Goal: Transaction & Acquisition: Purchase product/service

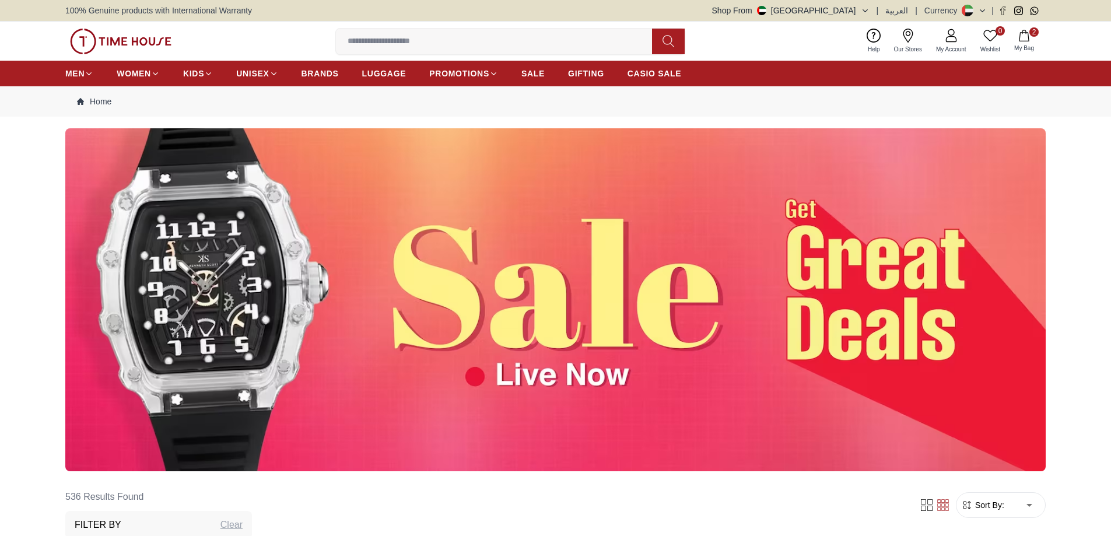
click at [1020, 40] on icon "button" at bounding box center [1024, 36] width 12 height 12
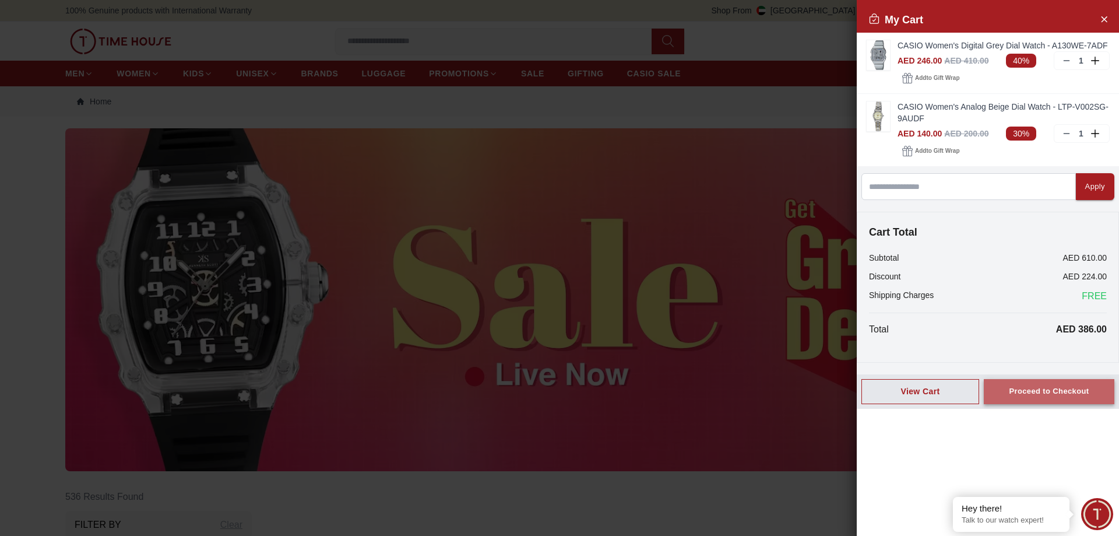
click at [1047, 381] on button "Proceed to Checkout" at bounding box center [1049, 391] width 131 height 25
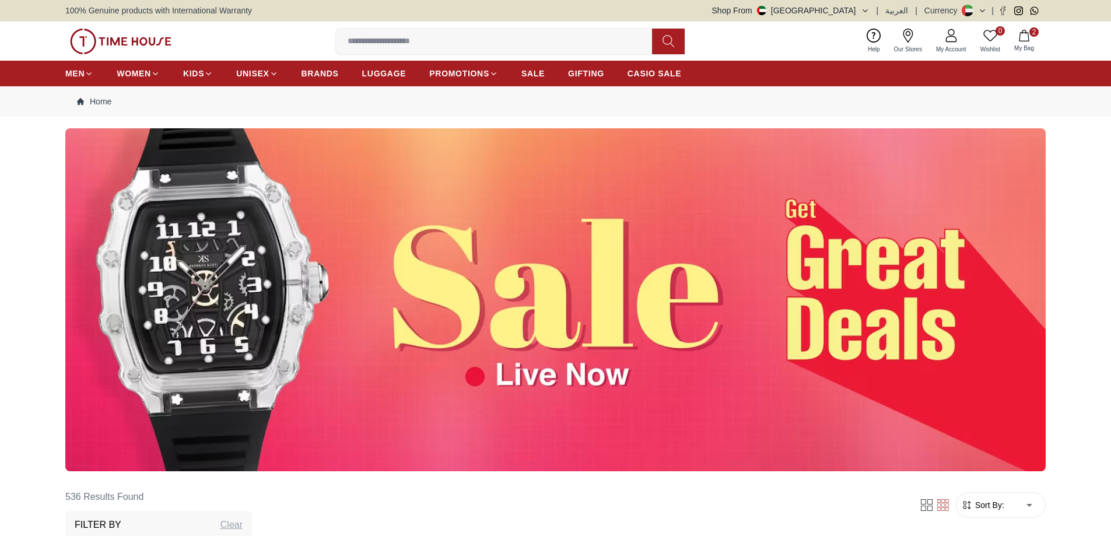
click at [1026, 38] on icon "button" at bounding box center [1024, 36] width 12 height 12
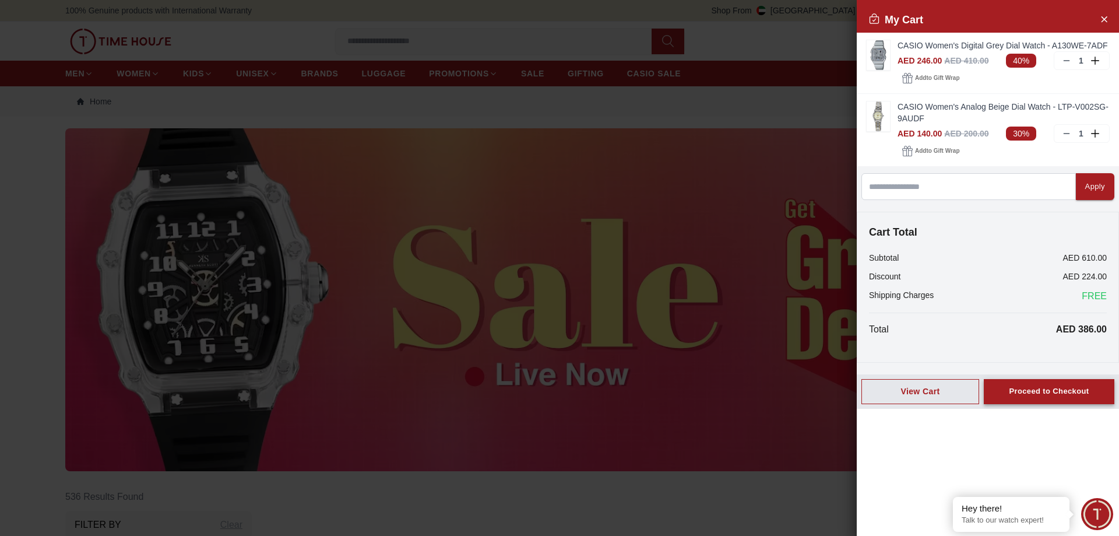
click at [1055, 401] on button "Proceed to Checkout" at bounding box center [1049, 391] width 131 height 25
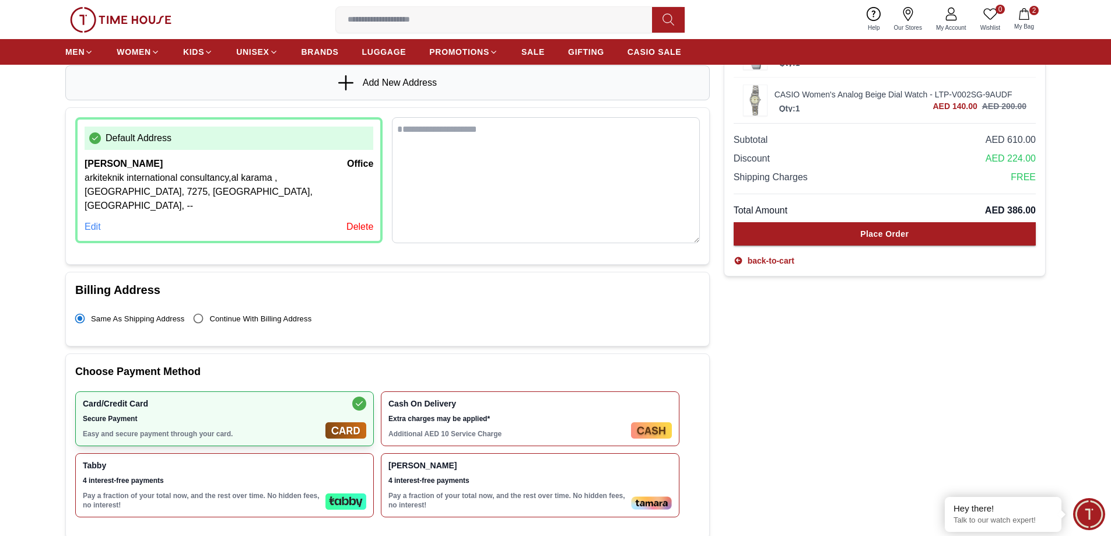
scroll to position [175, 0]
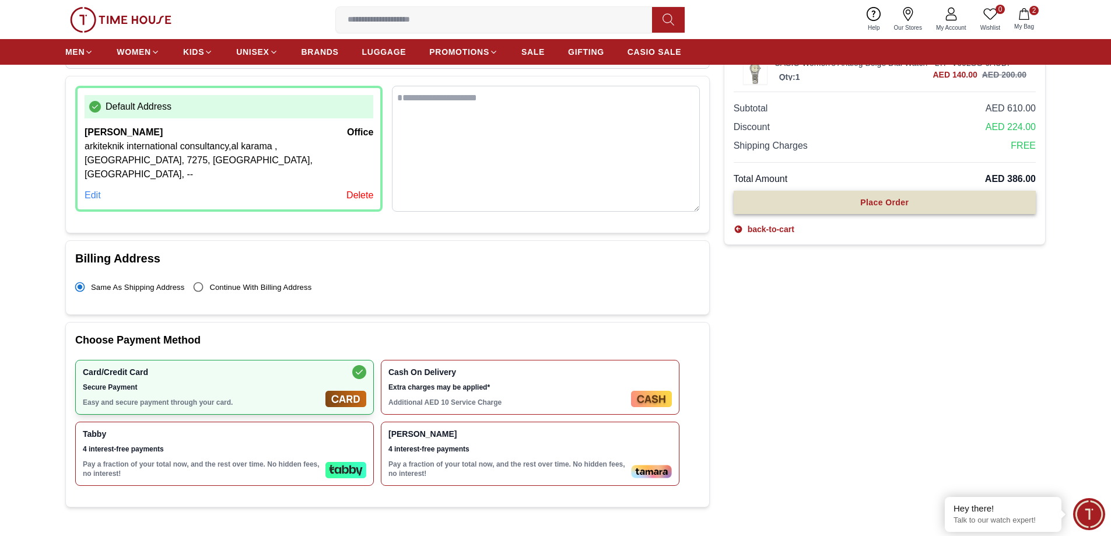
click at [892, 206] on div "Place Order" at bounding box center [884, 202] width 48 height 12
click at [873, 201] on div "Place Order" at bounding box center [884, 202] width 48 height 12
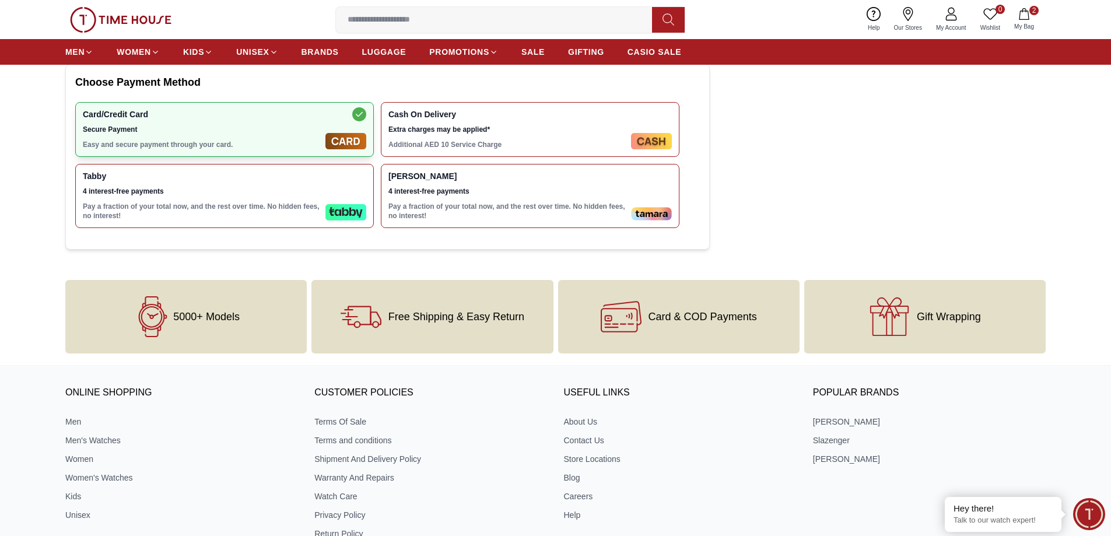
scroll to position [420, 0]
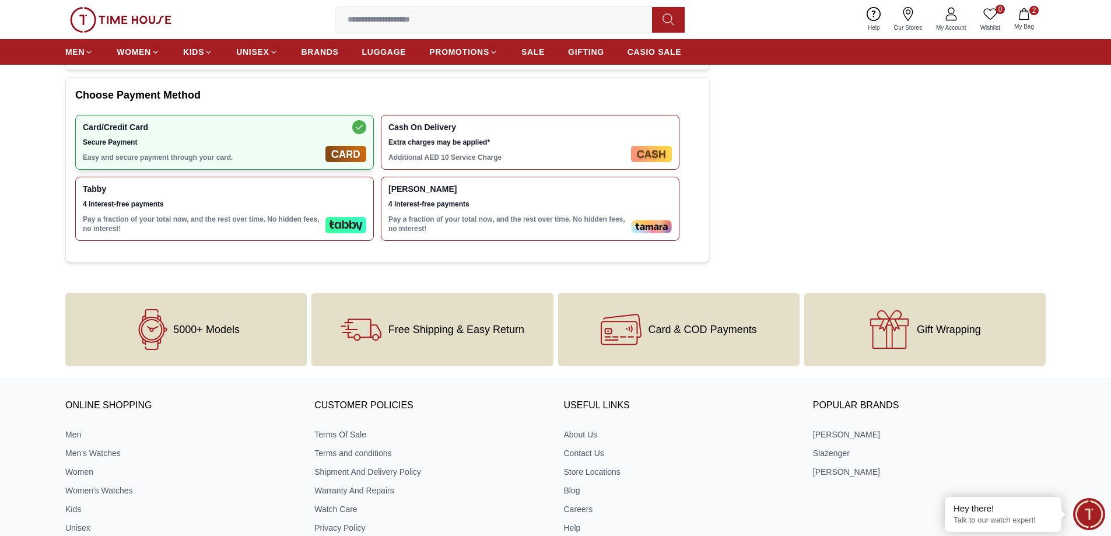
click at [245, 293] on div "5000+ Models" at bounding box center [185, 329] width 241 height 73
click at [637, 322] on icon at bounding box center [621, 329] width 41 height 31
click at [419, 325] on div "Free Shipping & Easy Return" at bounding box center [431, 329] width 241 height 73
click at [860, 341] on div "Gift Wrapping" at bounding box center [924, 329] width 241 height 73
click at [970, 299] on div "Gift Wrapping" at bounding box center [924, 329] width 241 height 73
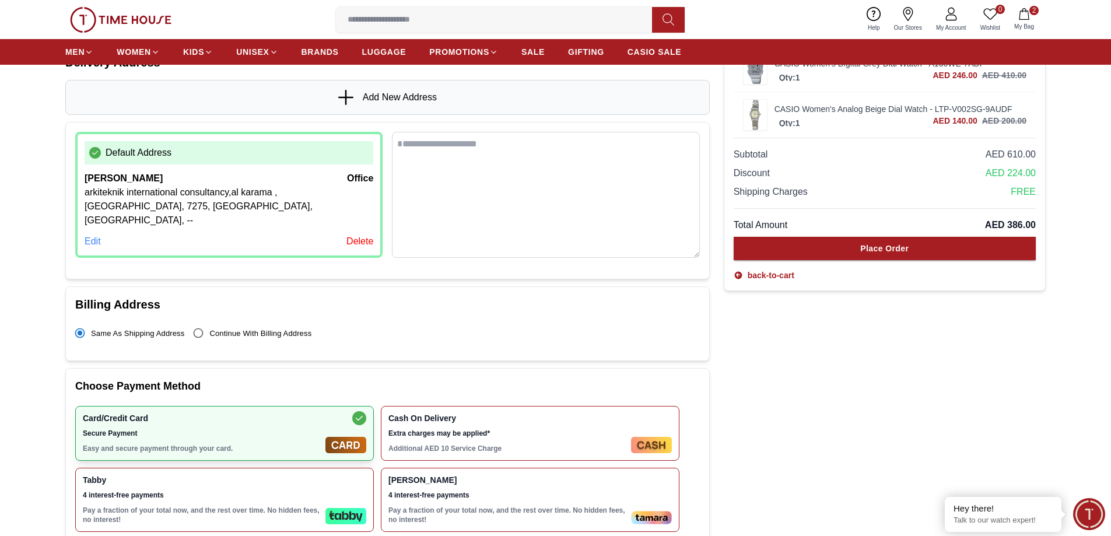
scroll to position [128, 0]
click at [357, 235] on div "Delete" at bounding box center [359, 242] width 27 height 14
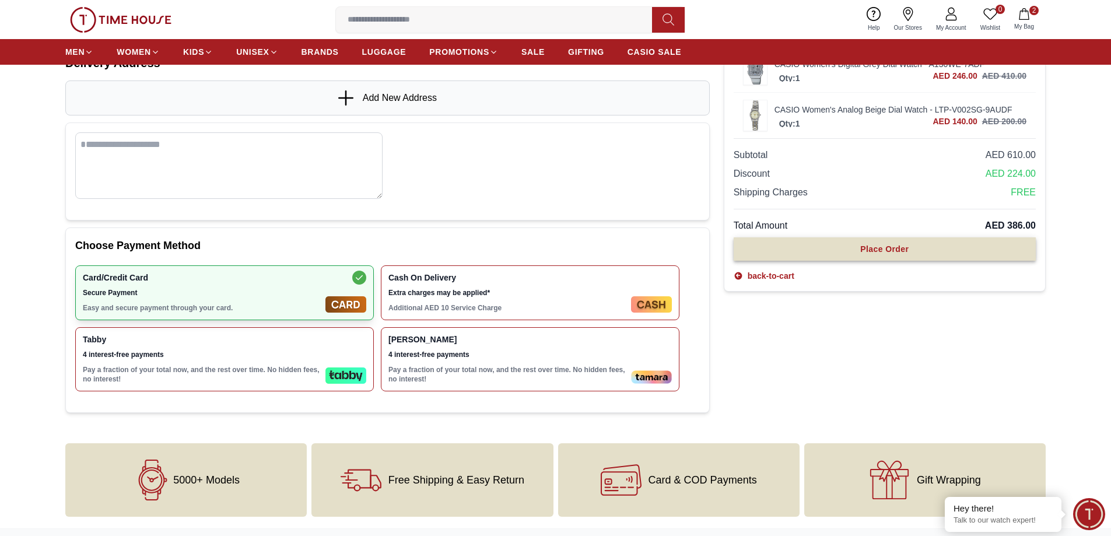
click at [873, 253] on div "Place Order" at bounding box center [884, 249] width 48 height 12
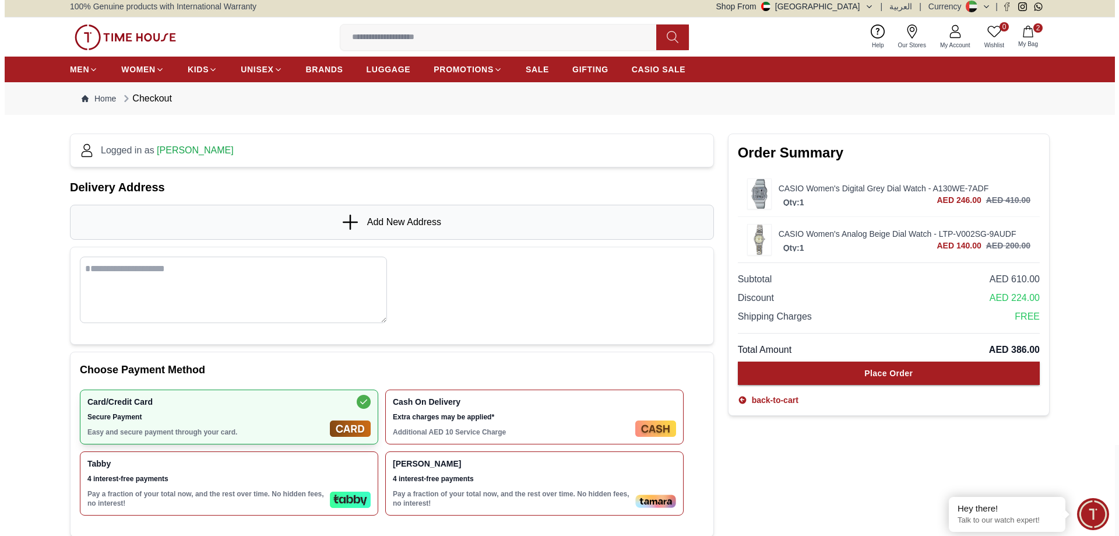
scroll to position [0, 0]
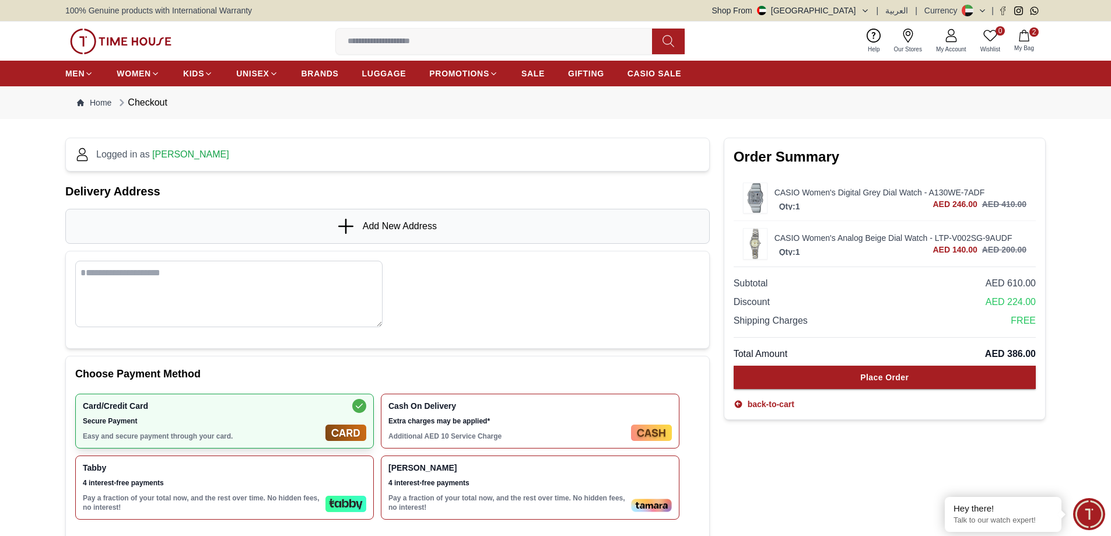
click at [214, 311] on textarea at bounding box center [228, 294] width 307 height 66
click at [452, 226] on div "Add New Address" at bounding box center [387, 226] width 644 height 35
click at [391, 235] on div "Add New Address" at bounding box center [387, 226] width 644 height 35
click at [343, 223] on icon at bounding box center [346, 226] width 17 height 15
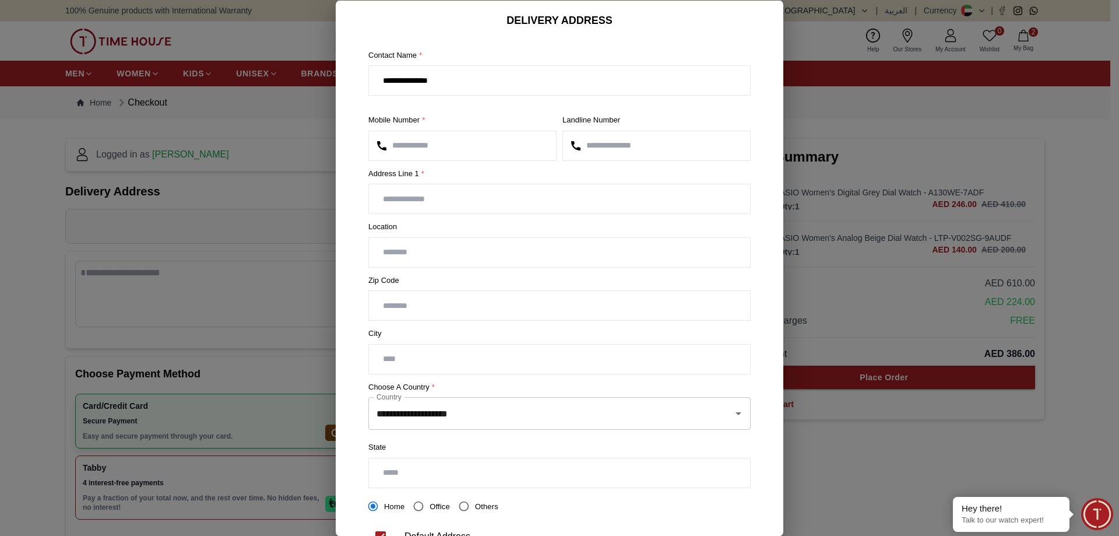
click at [470, 87] on input "**********" at bounding box center [559, 80] width 381 height 29
click at [490, 72] on input "**********" at bounding box center [559, 80] width 381 height 29
click at [463, 197] on input "text" at bounding box center [559, 198] width 381 height 29
click at [406, 196] on input "text" at bounding box center [559, 198] width 381 height 29
click at [382, 254] on input "text" at bounding box center [559, 251] width 381 height 29
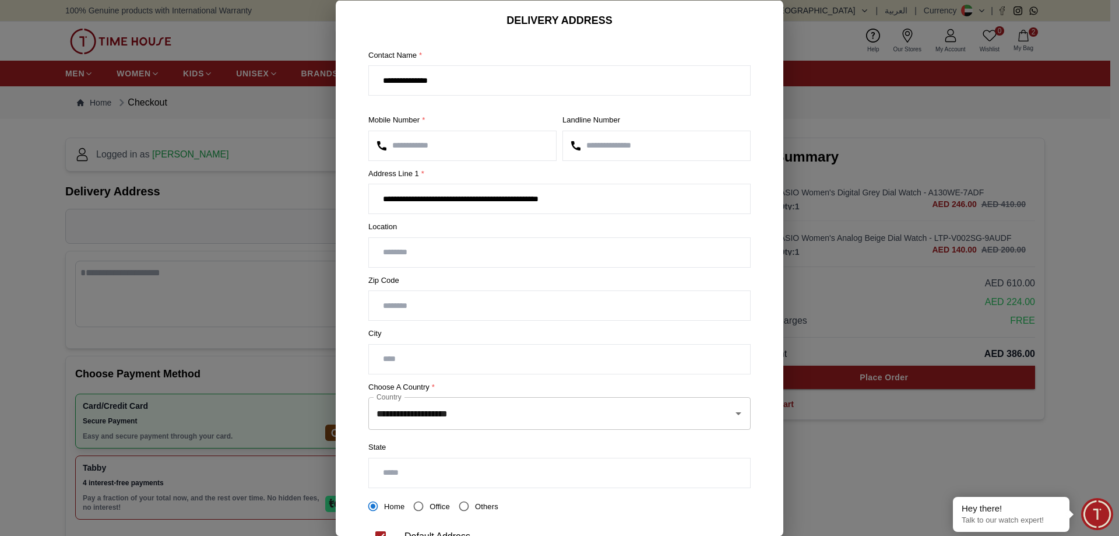
drag, startPoint x: 643, startPoint y: 204, endPoint x: 561, endPoint y: 195, distance: 82.7
click at [561, 195] on input "**********" at bounding box center [559, 198] width 381 height 29
type input "**********"
click at [385, 252] on input "text" at bounding box center [559, 251] width 381 height 29
type input "*********"
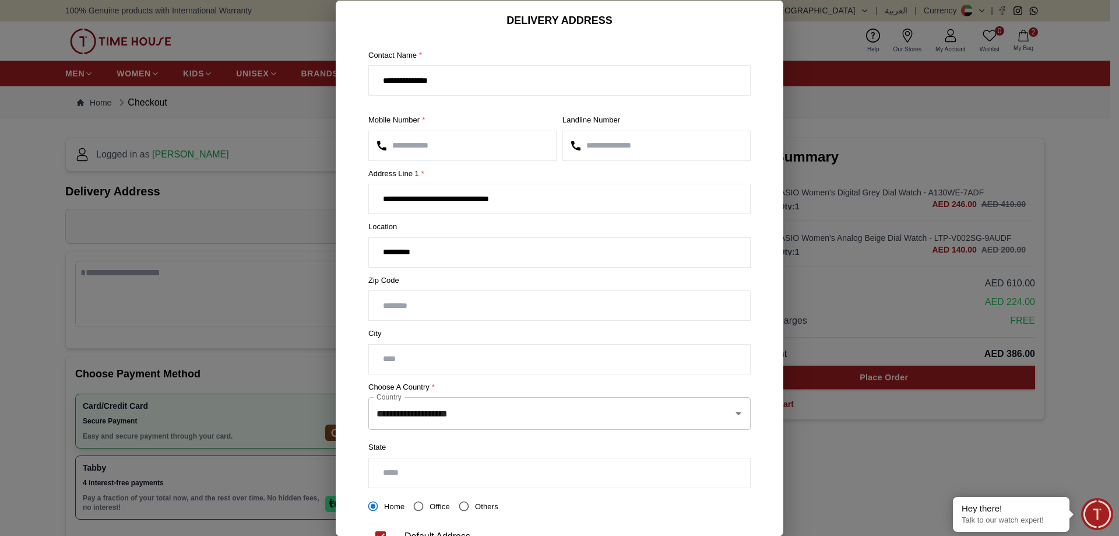
click at [429, 312] on input "number" at bounding box center [559, 305] width 381 height 29
click at [420, 359] on input "text" at bounding box center [559, 358] width 381 height 29
type input "*****"
click at [446, 251] on input "*********" at bounding box center [559, 251] width 381 height 29
click at [566, 199] on input "**********" at bounding box center [559, 198] width 381 height 29
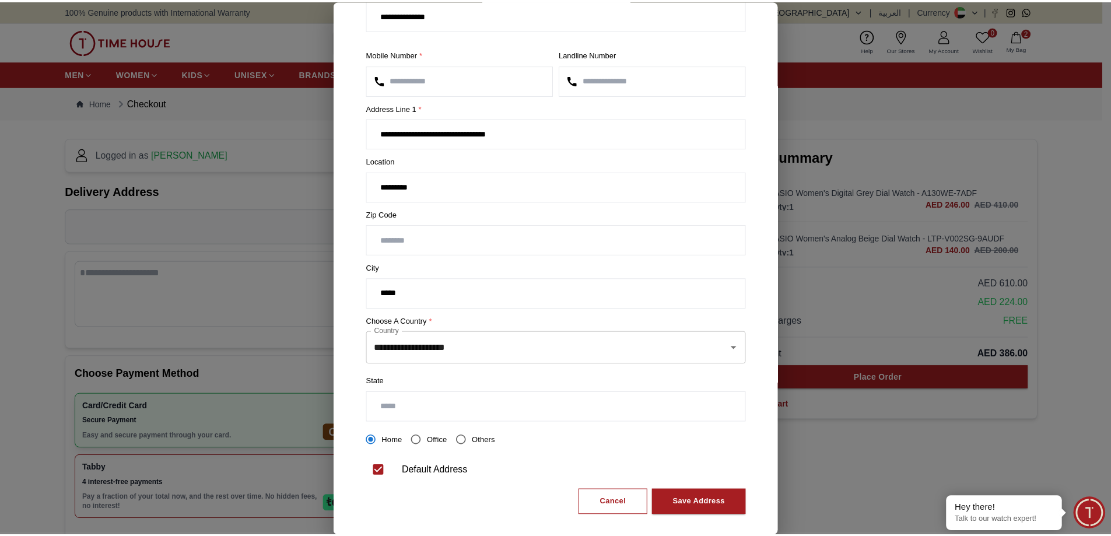
scroll to position [78, 0]
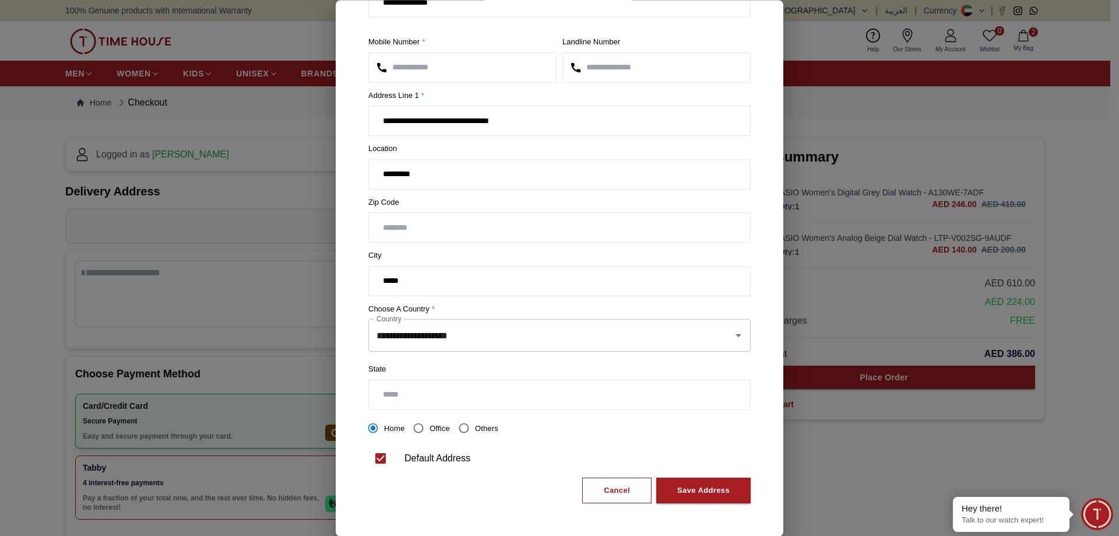
click at [433, 424] on span "Office" at bounding box center [440, 428] width 20 height 9
click at [688, 488] on div "Save Address" at bounding box center [703, 490] width 52 height 13
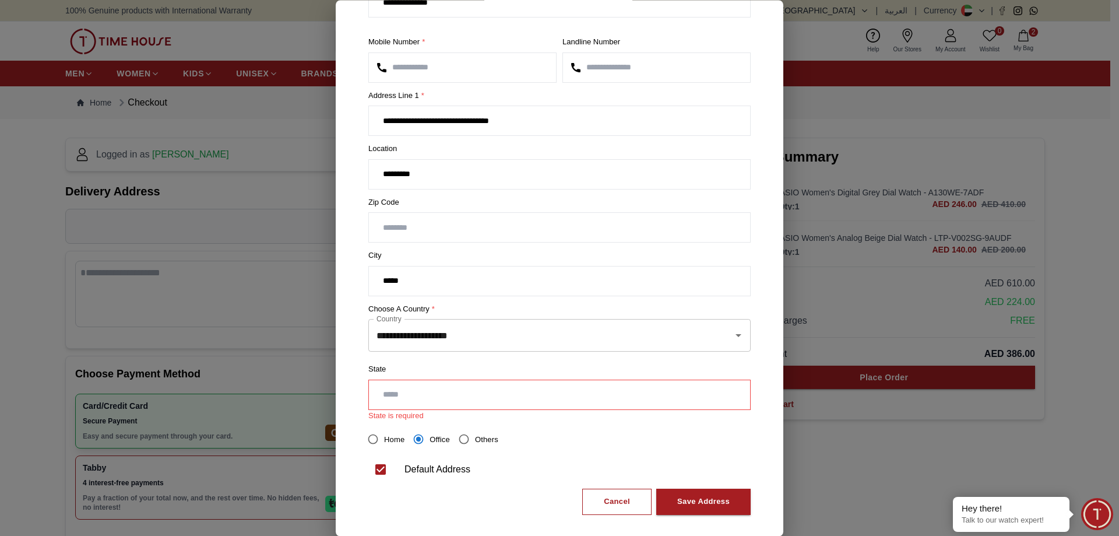
click at [461, 395] on input "text" at bounding box center [559, 394] width 381 height 29
type input "*****"
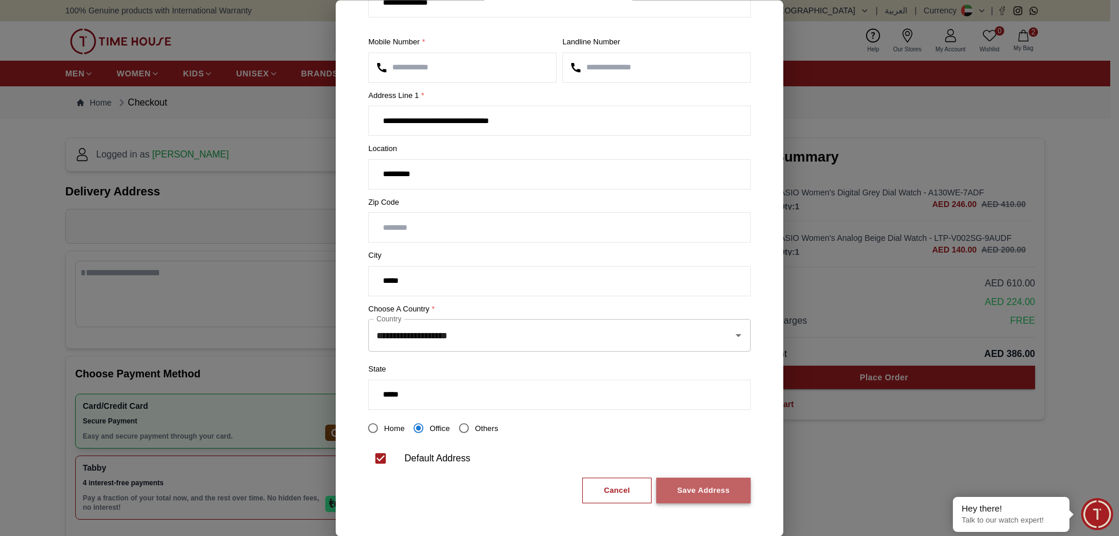
click at [715, 489] on div "Save Address" at bounding box center [703, 490] width 52 height 13
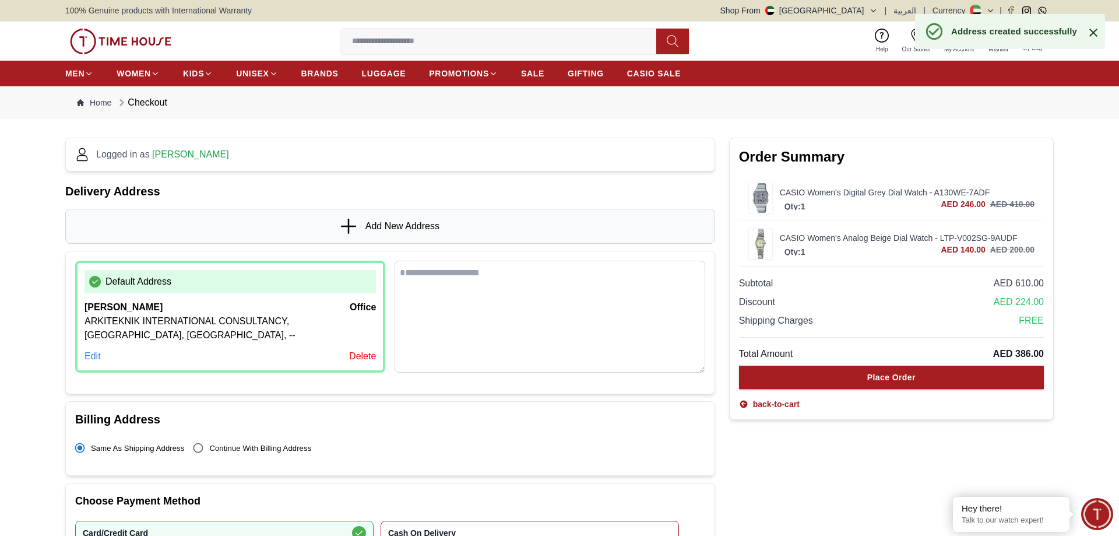
scroll to position [0, 0]
click at [93, 352] on div "Edit" at bounding box center [93, 356] width 16 height 14
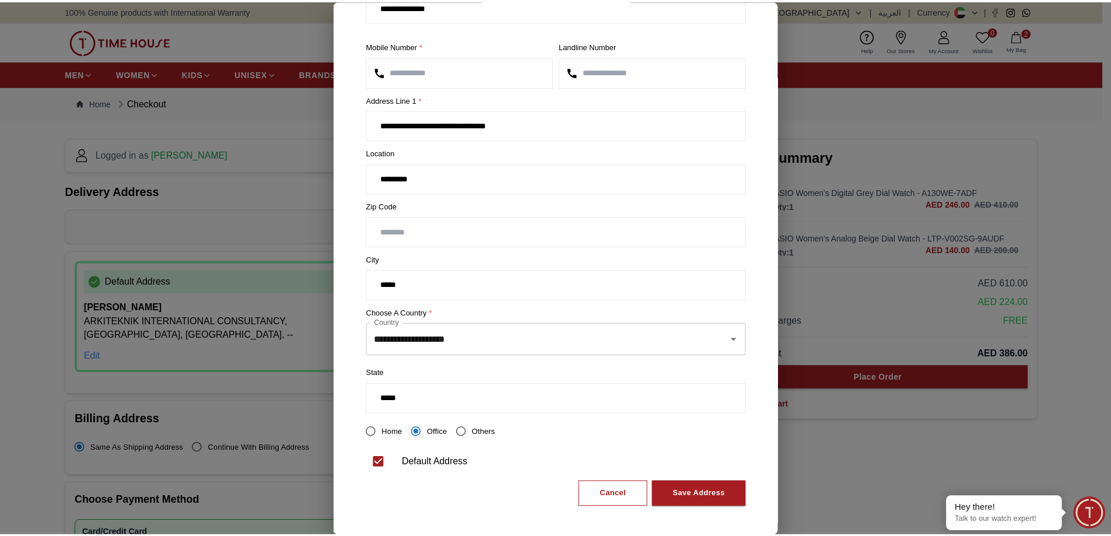
scroll to position [78, 0]
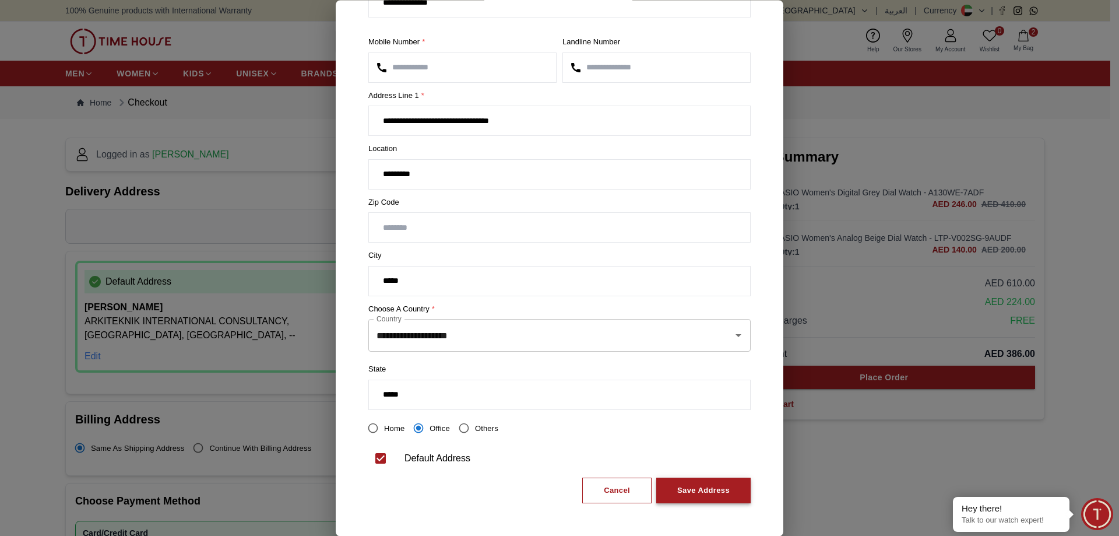
click at [690, 491] on div "Save Address" at bounding box center [703, 490] width 52 height 13
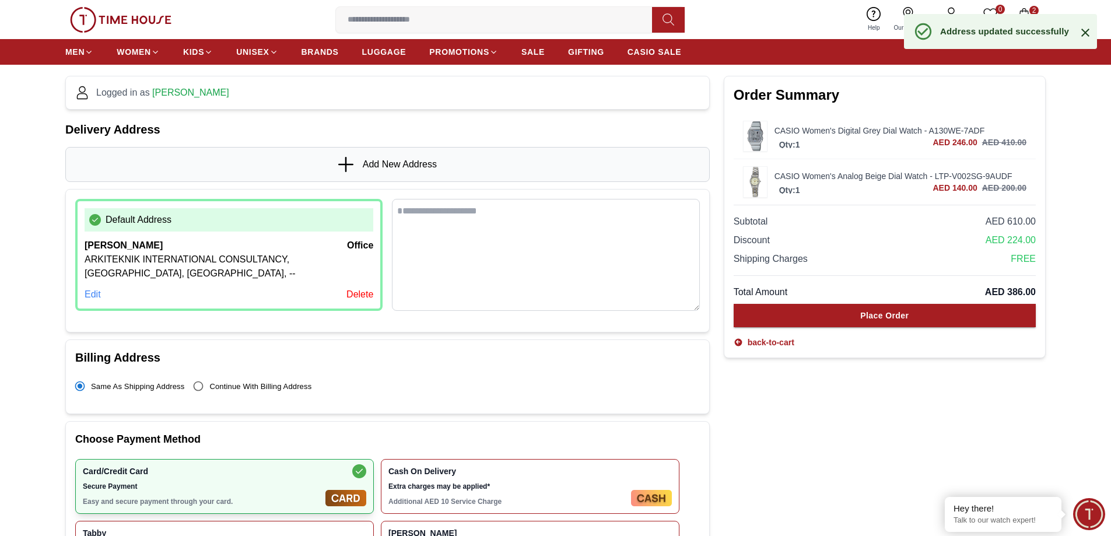
scroll to position [175, 0]
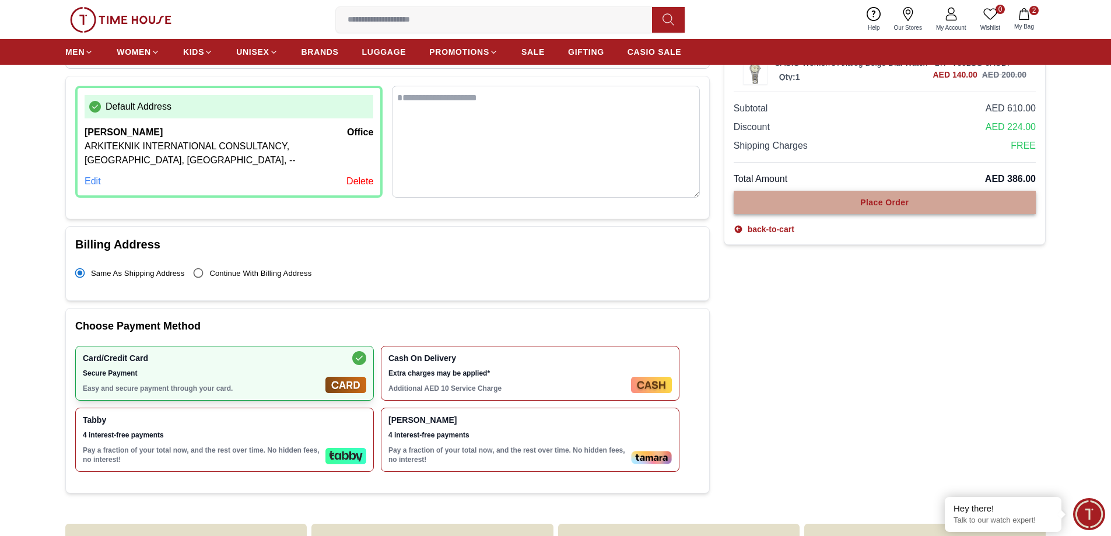
click at [854, 201] on button "Place Order" at bounding box center [884, 202] width 302 height 23
click at [852, 201] on button "Place Order" at bounding box center [884, 202] width 302 height 23
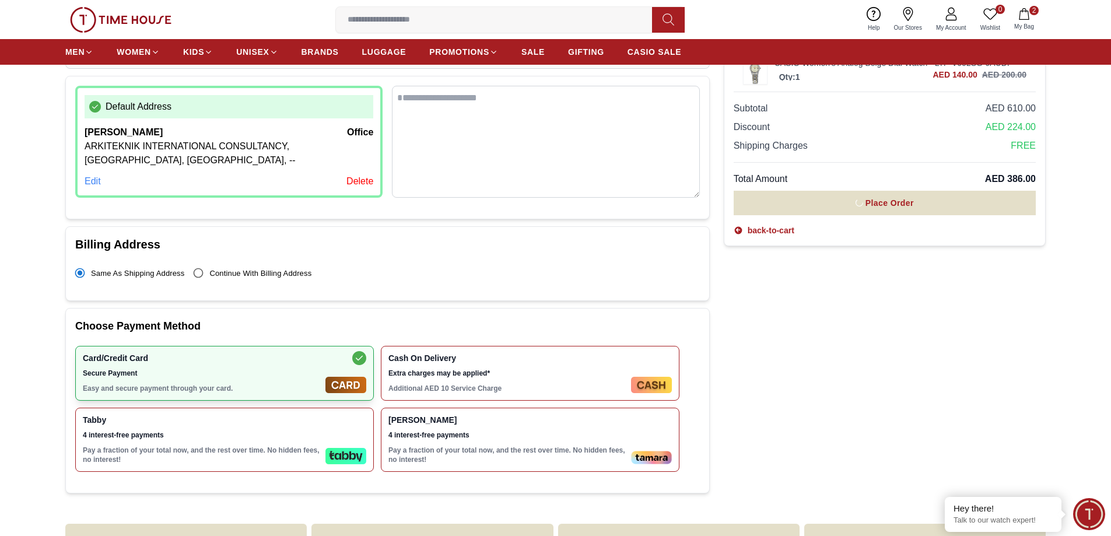
click at [852, 201] on button "Place Order" at bounding box center [884, 203] width 302 height 24
click at [852, 201] on button "Place Order" at bounding box center [884, 202] width 302 height 23
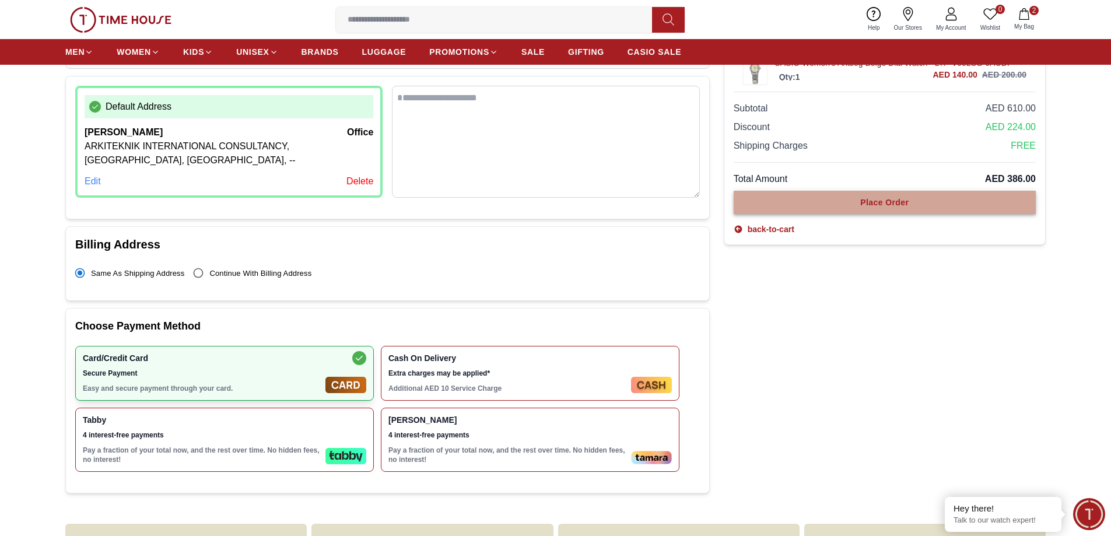
click at [852, 201] on button "Place Order" at bounding box center [884, 202] width 302 height 23
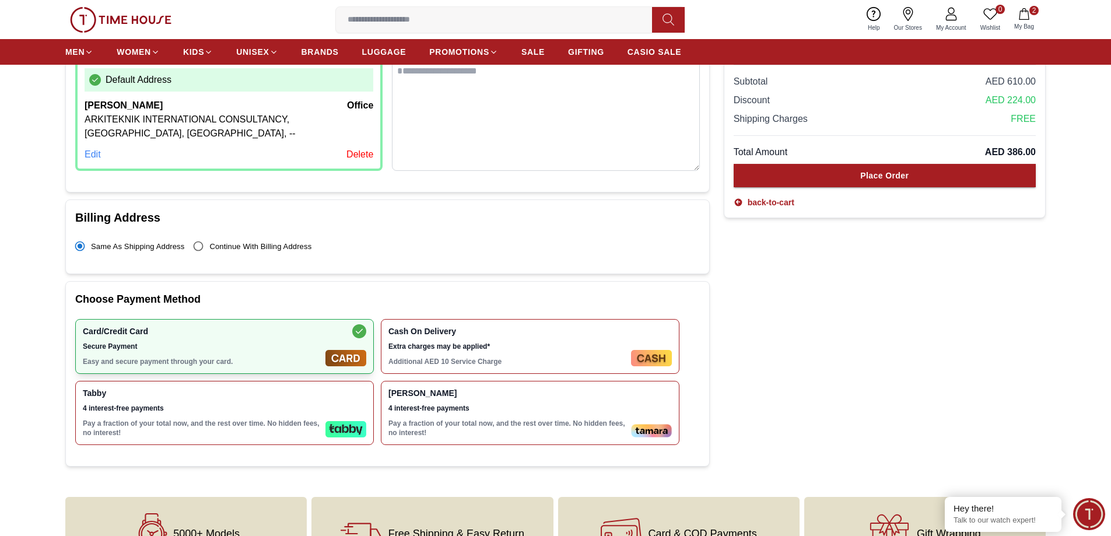
scroll to position [58, 0]
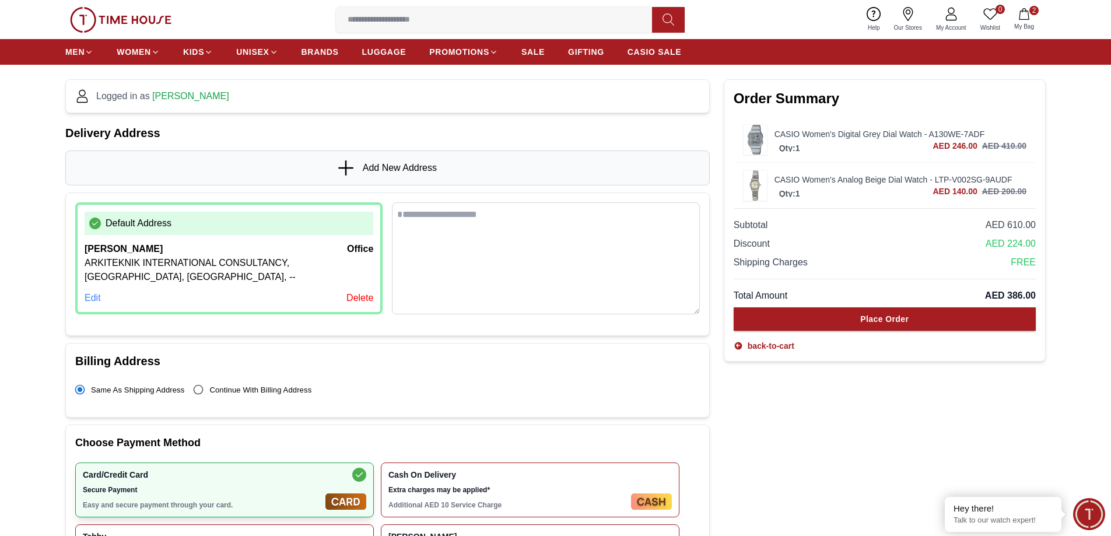
click at [490, 223] on textarea at bounding box center [545, 258] width 307 height 112
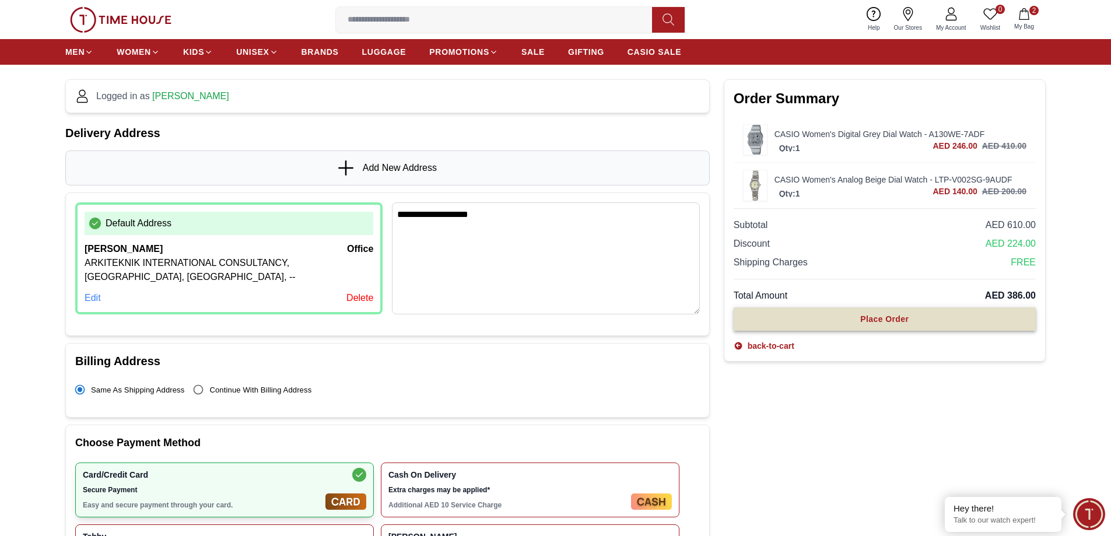
type textarea "**********"
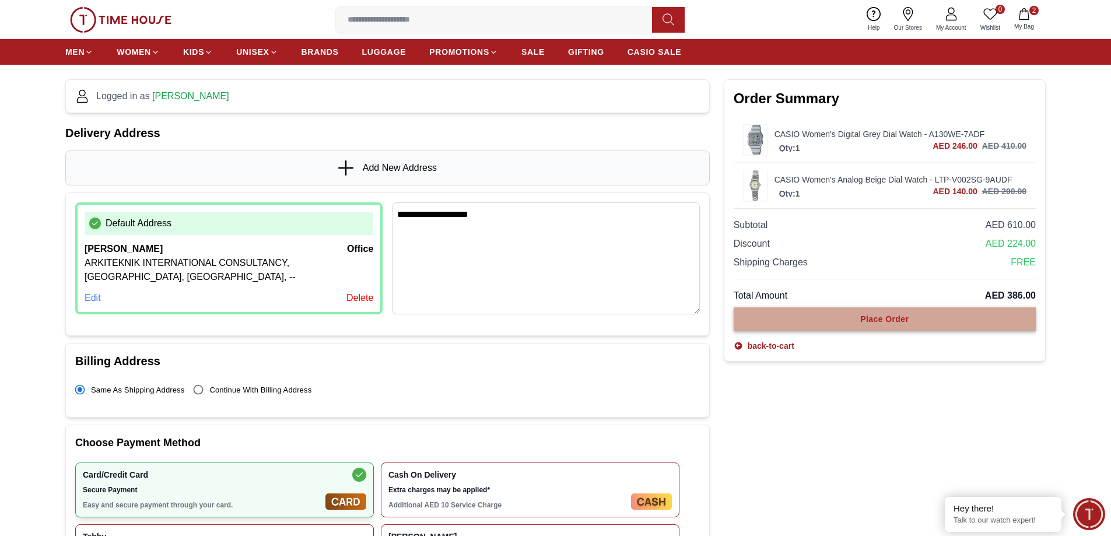
click at [832, 320] on button "Place Order" at bounding box center [884, 318] width 302 height 23
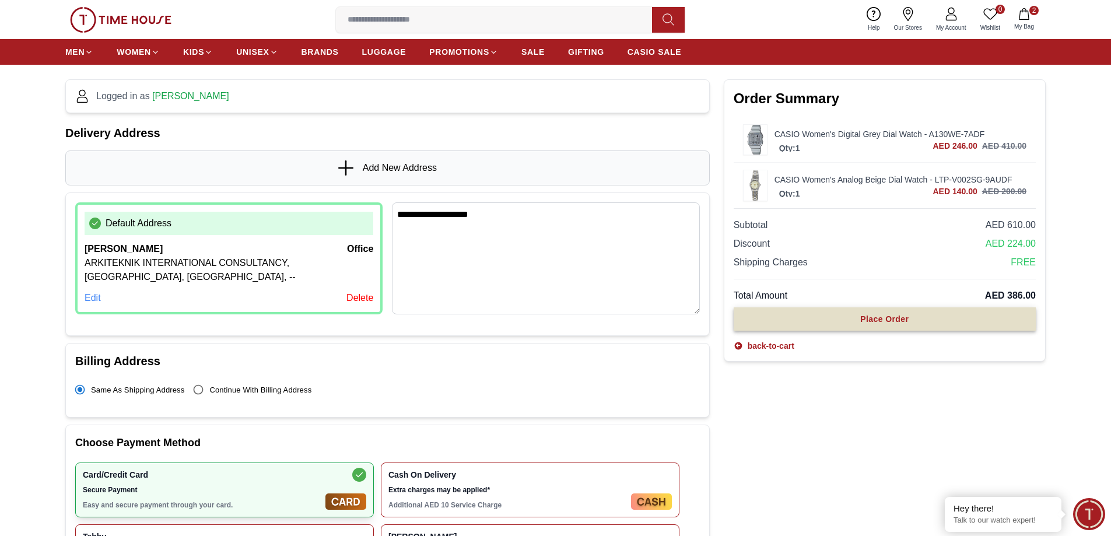
click at [832, 320] on button "Place Order" at bounding box center [884, 318] width 302 height 23
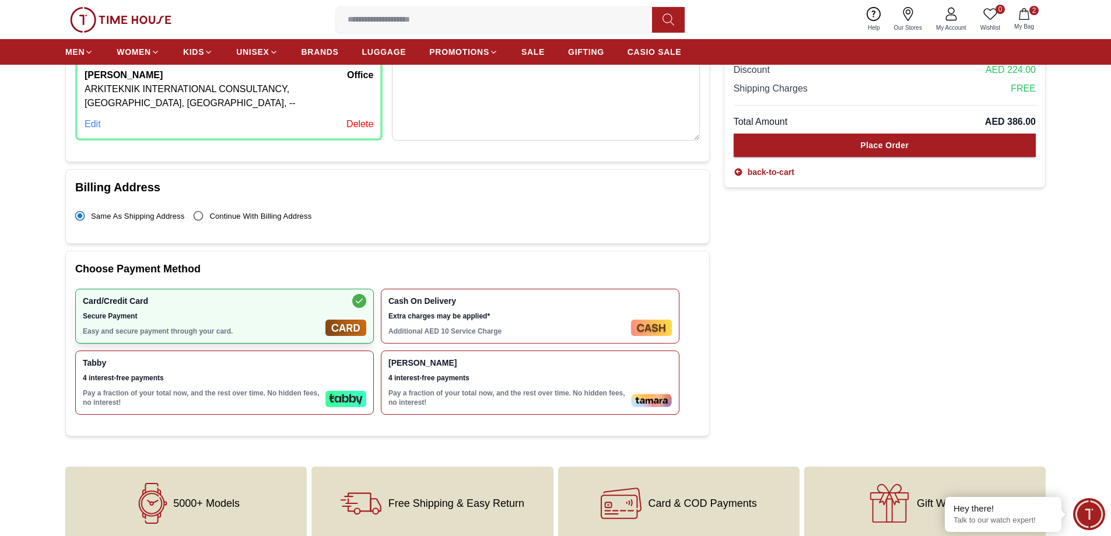
scroll to position [233, 0]
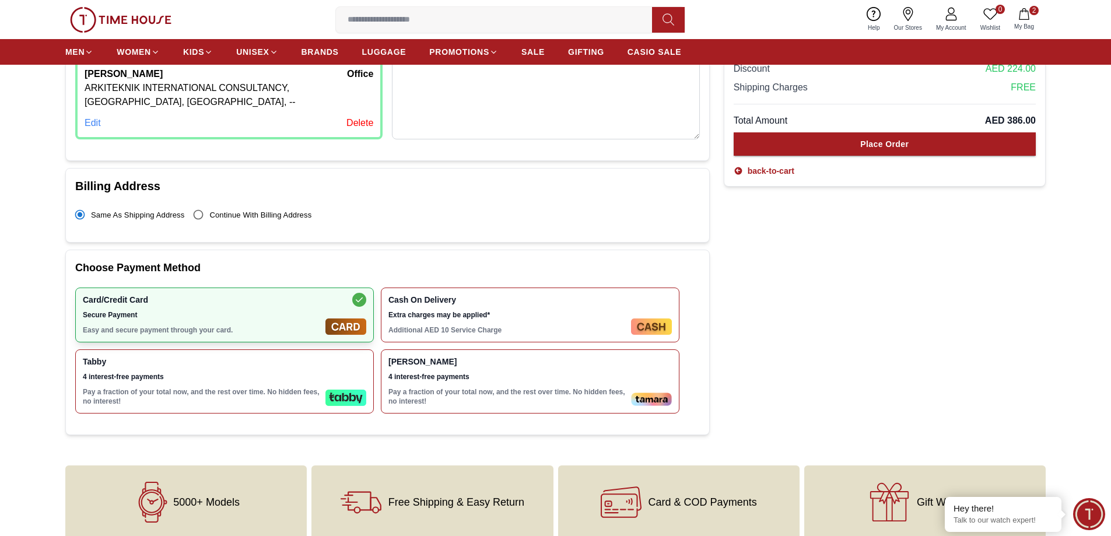
click at [494, 306] on div "Cash On Delivery Extra charges may be applied* Additional AED 10 Service Charge" at bounding box center [507, 315] width 238 height 40
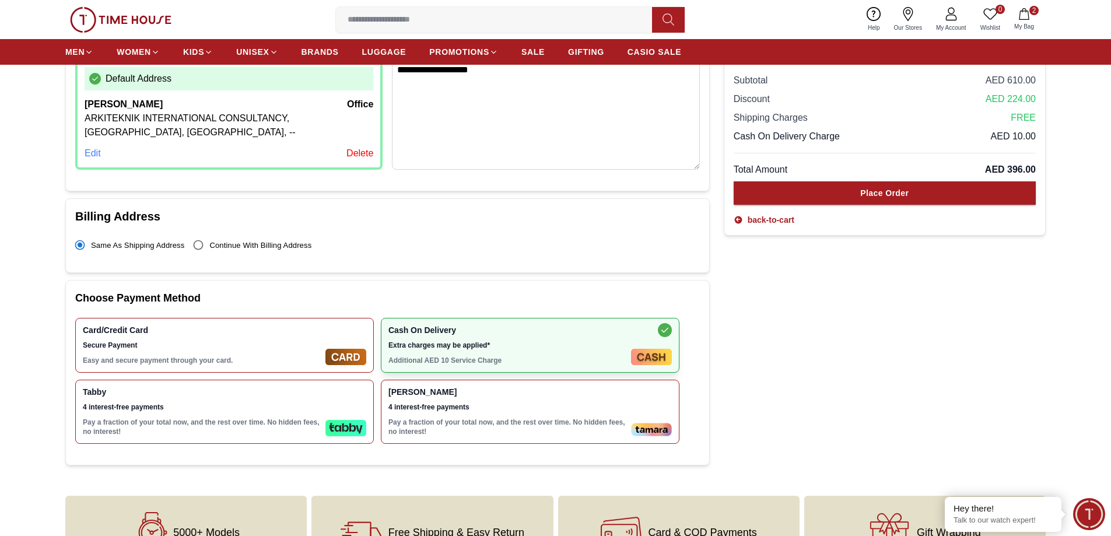
scroll to position [175, 0]
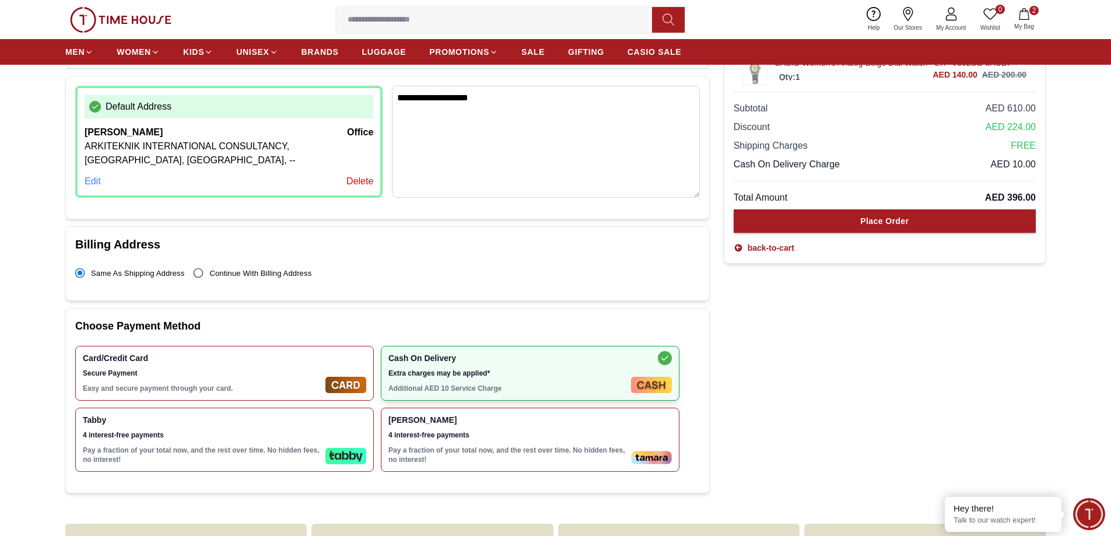
click at [462, 445] on p "Pay a fraction of your total now, and the rest over time. No hidden fees, no in…" at bounding box center [507, 454] width 238 height 19
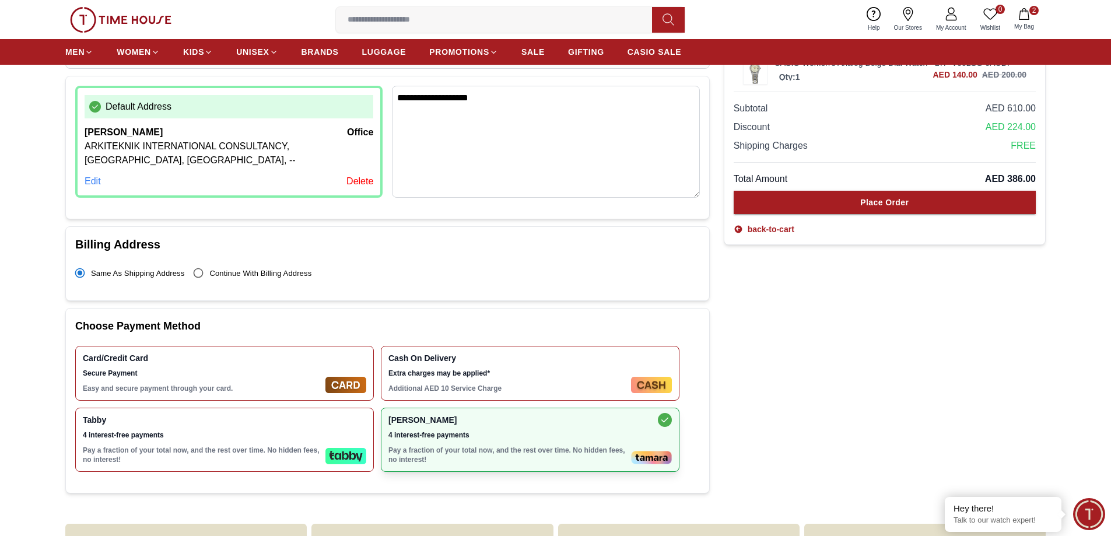
click at [253, 436] on span "4 interest-free payments" at bounding box center [202, 434] width 238 height 9
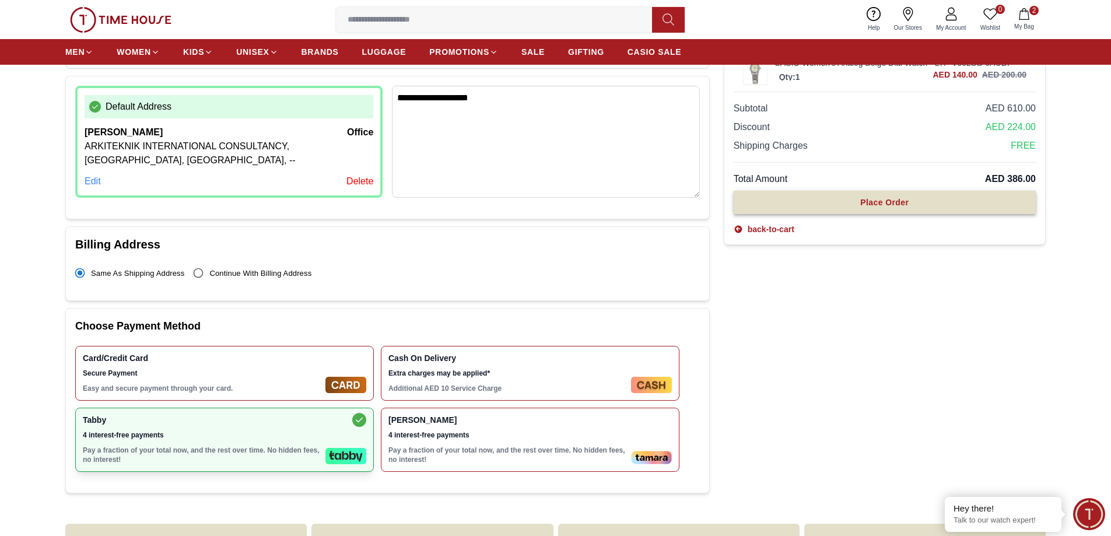
click at [875, 208] on div "Place Order" at bounding box center [884, 202] width 48 height 12
click at [867, 200] on div "Place Order" at bounding box center [884, 202] width 48 height 12
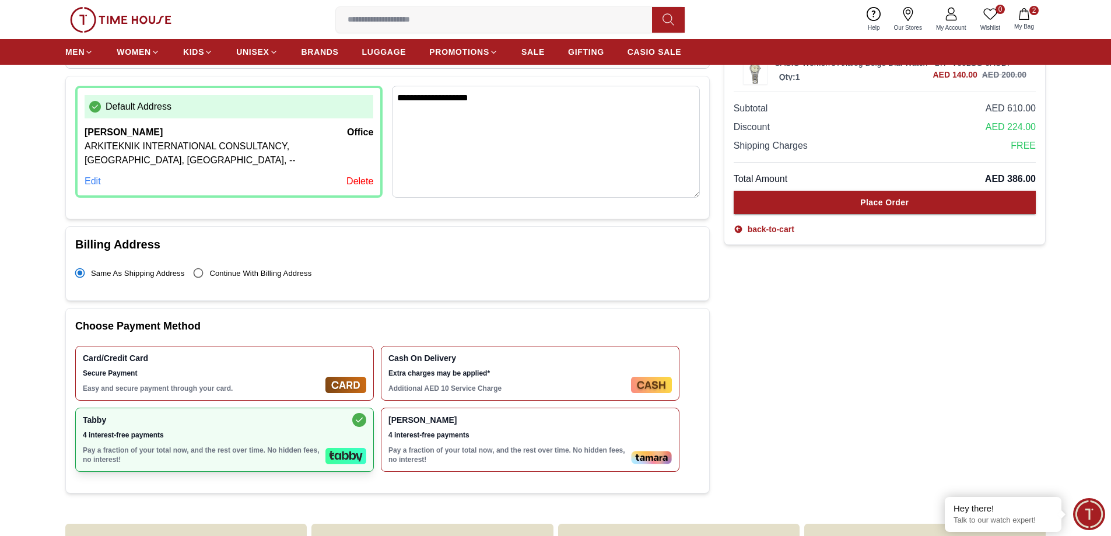
click at [252, 347] on div "Card/Credit Card Secure Payment Easy and secure payment through your card." at bounding box center [224, 373] width 299 height 55
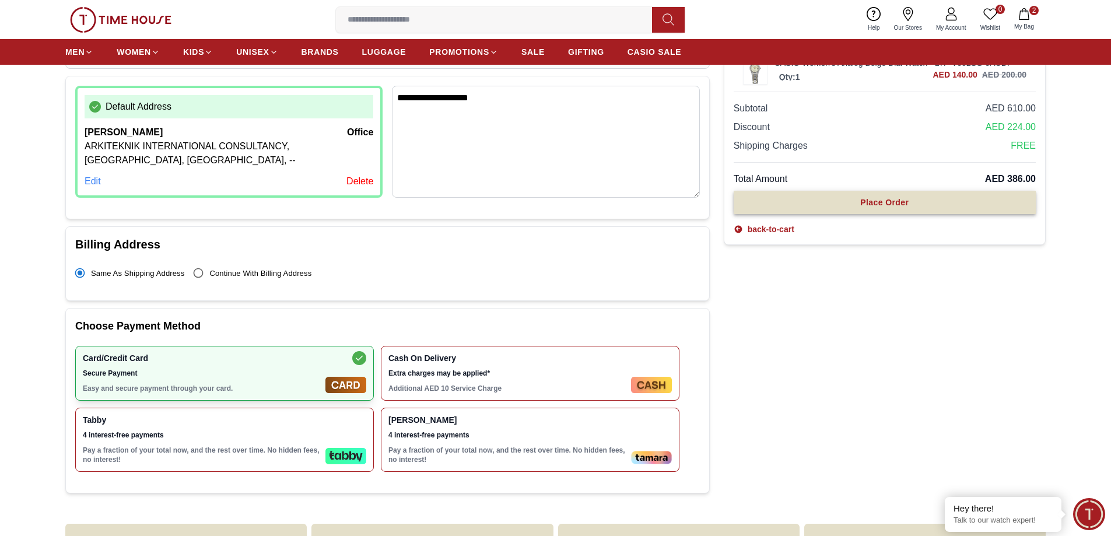
click at [842, 196] on button "Place Order" at bounding box center [884, 202] width 302 height 23
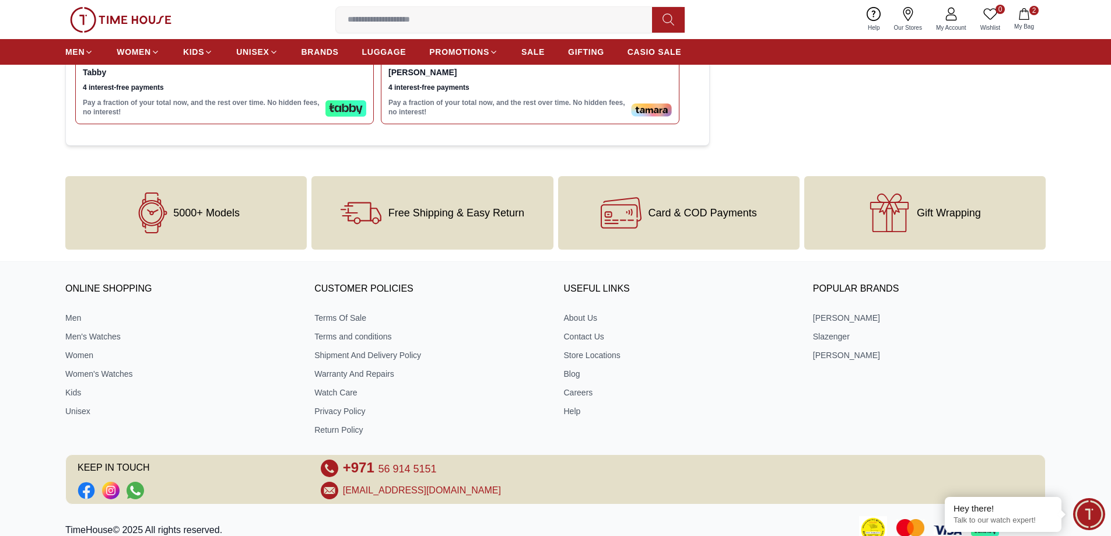
scroll to position [525, 0]
